Goal: Task Accomplishment & Management: Manage account settings

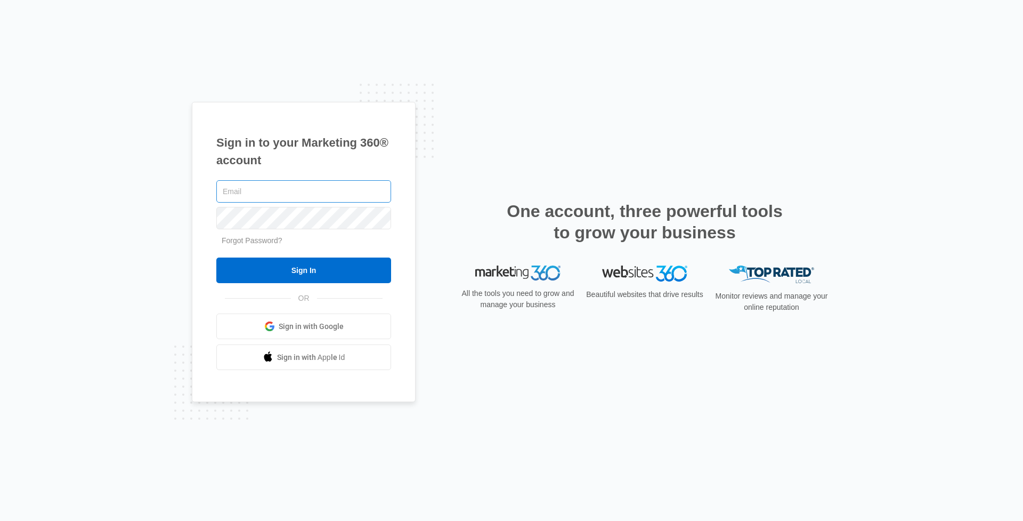
click at [304, 193] on input "text" at bounding box center [303, 191] width 175 height 22
type input "[EMAIL_ADDRESS][DOMAIN_NAME]"
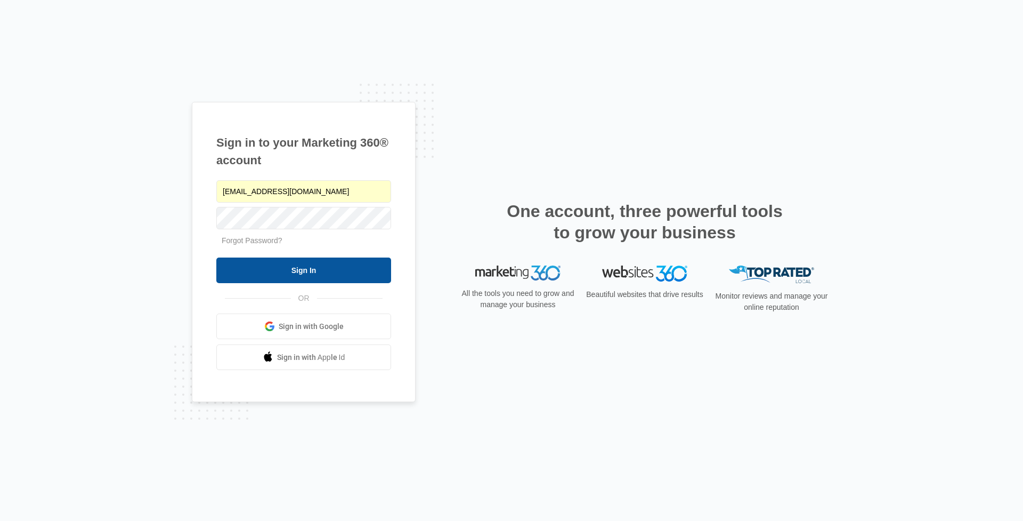
click at [297, 282] on input "Sign In" at bounding box center [303, 270] width 175 height 26
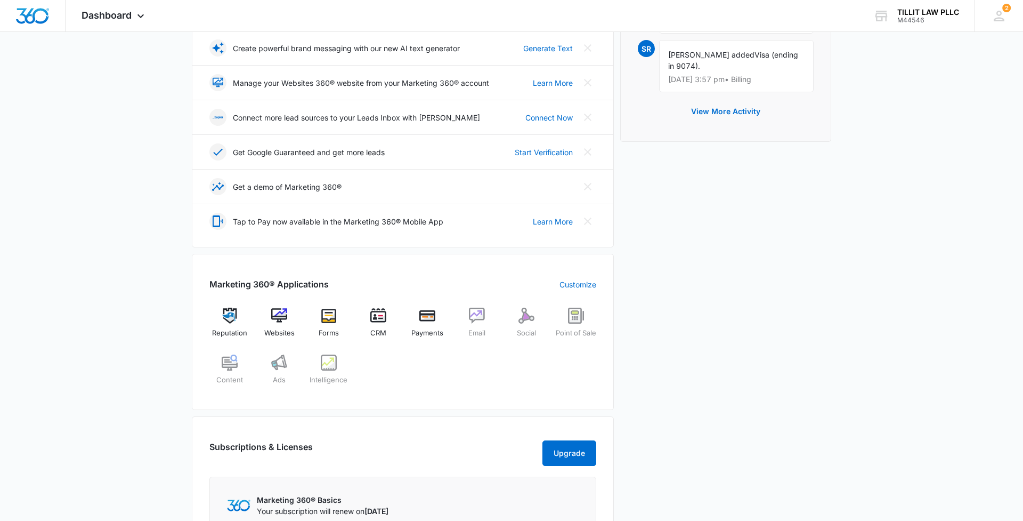
scroll to position [229, 0]
click at [279, 323] on div "Websites" at bounding box center [279, 325] width 41 height 38
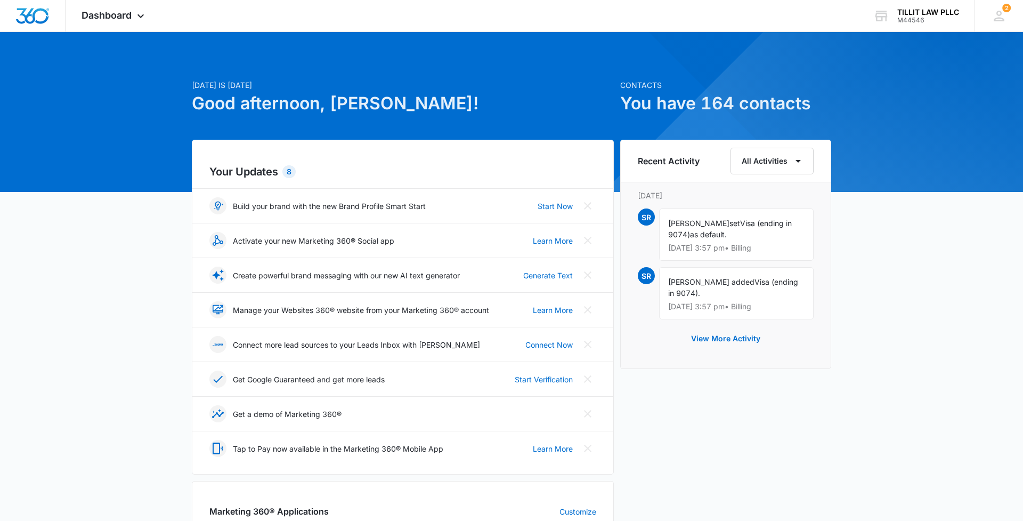
click at [1006, 17] on icon at bounding box center [999, 16] width 16 height 16
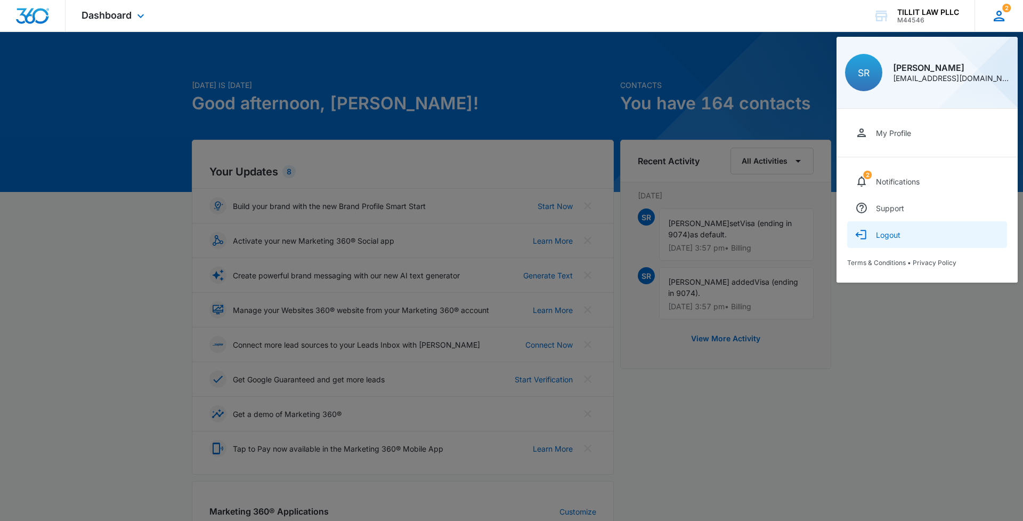
click at [883, 239] on button "Logout" at bounding box center [927, 234] width 160 height 27
